Goal: Find specific page/section: Find specific page/section

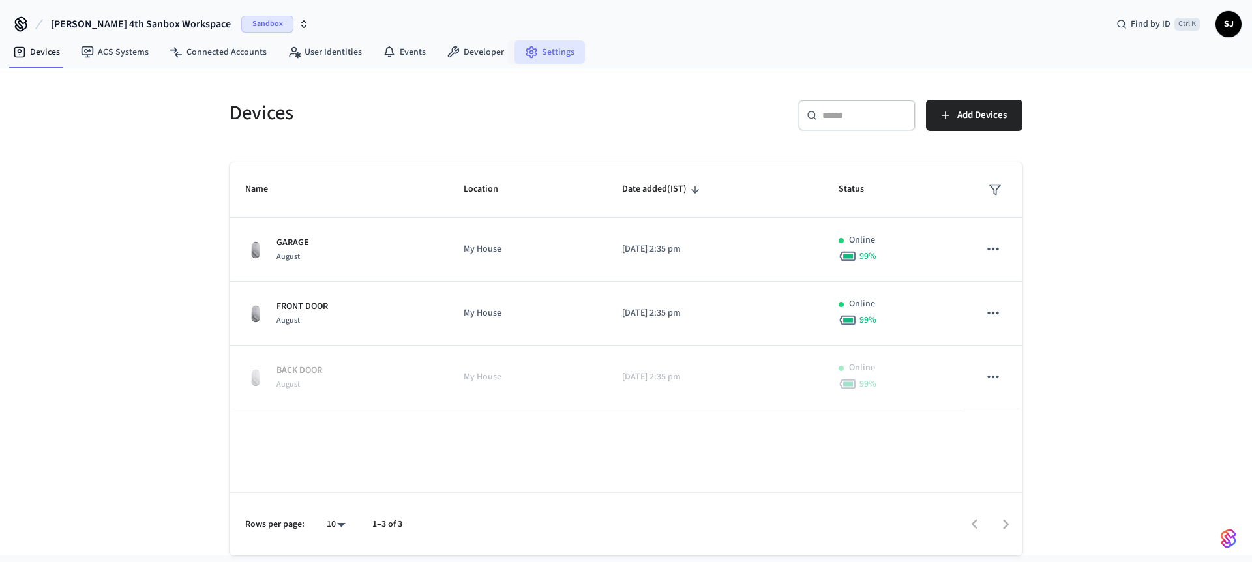
click at [514, 46] on link "Settings" at bounding box center [549, 51] width 70 height 23
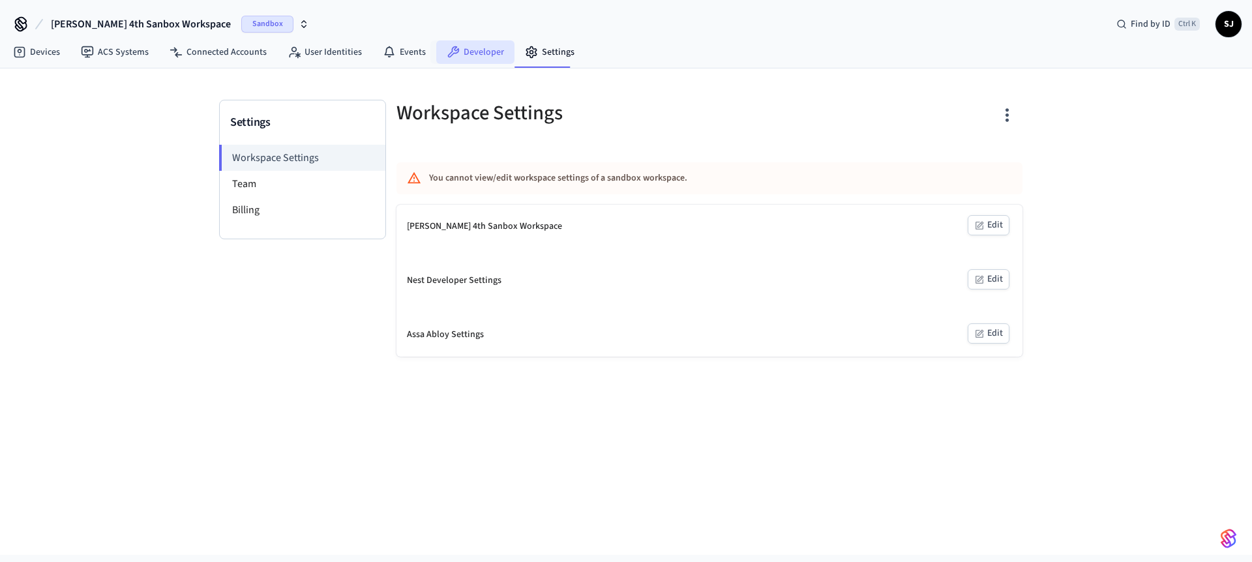
click at [482, 49] on link "Developer" at bounding box center [475, 51] width 78 height 23
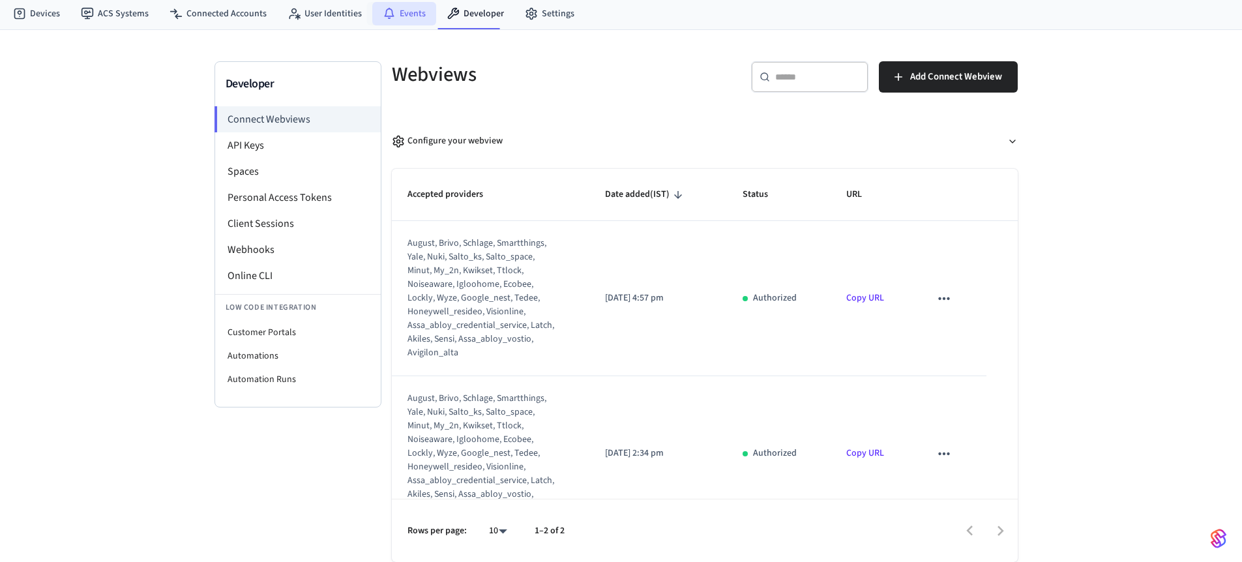
click at [401, 23] on link "Events" at bounding box center [404, 13] width 64 height 23
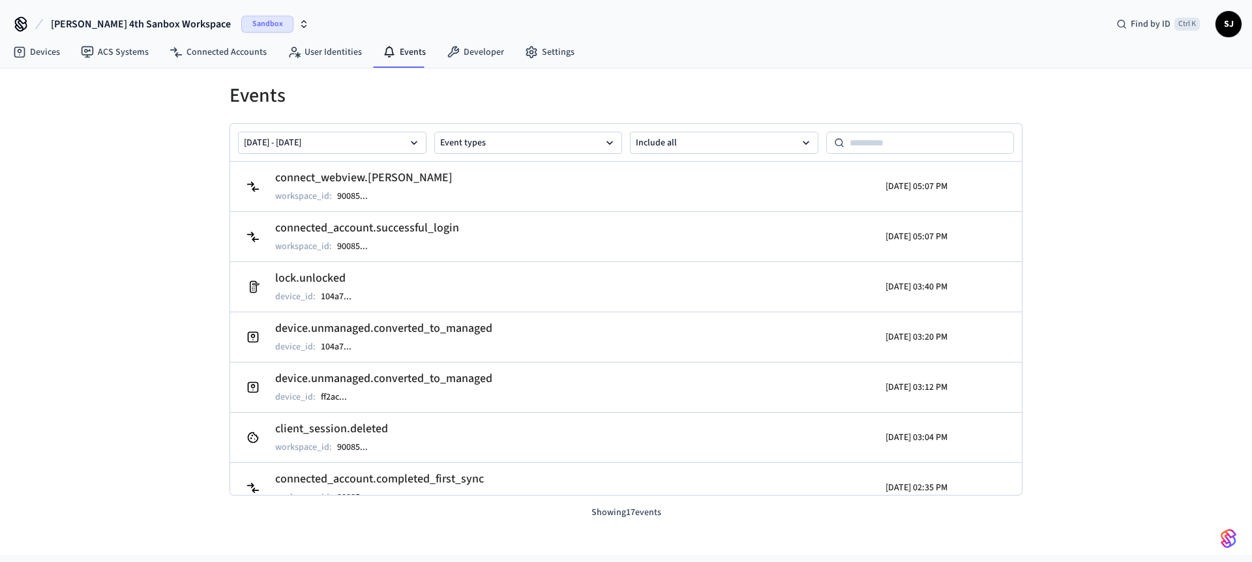
click at [528, 155] on div "[DATE] - [DATE] Event types Include all" at bounding box center [626, 143] width 792 height 38
click at [546, 147] on button "Event types" at bounding box center [528, 143] width 188 height 22
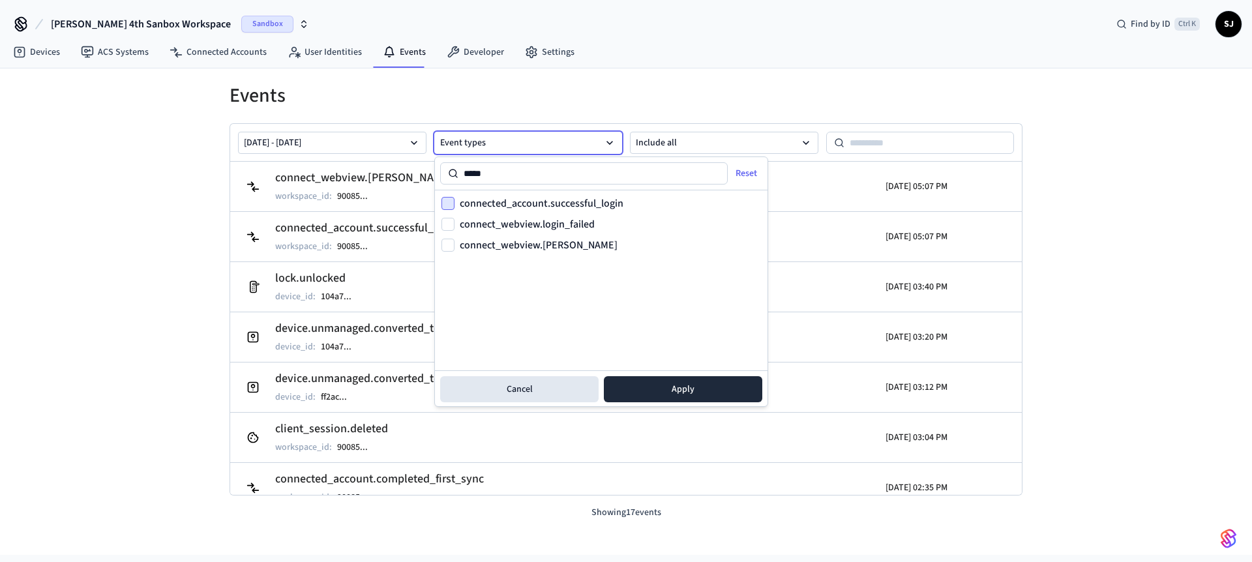
type input "*****"
click at [447, 207] on button "connected_account.successful_login" at bounding box center [447, 203] width 13 height 13
click at [450, 247] on button "connect_webview.[PERSON_NAME]" at bounding box center [447, 245] width 13 height 13
click at [703, 391] on button "Apply" at bounding box center [683, 389] width 158 height 26
